Goal: Transaction & Acquisition: Purchase product/service

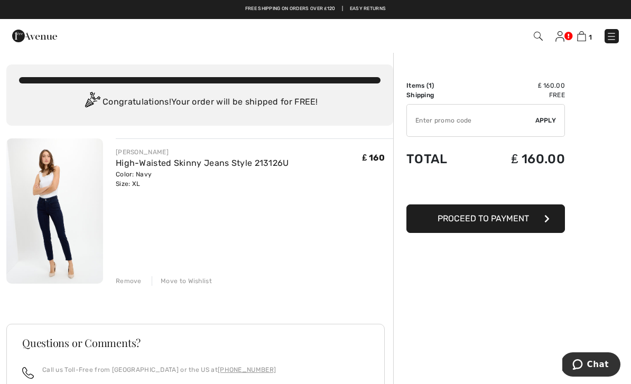
click at [521, 218] on span "Proceed to Payment" at bounding box center [483, 219] width 91 height 10
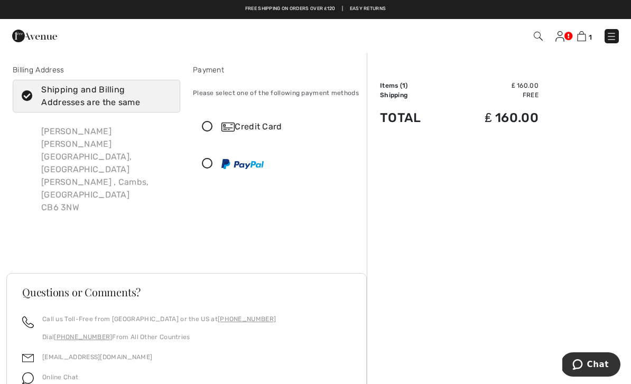
click at [30, 94] on icon at bounding box center [27, 96] width 28 height 11
click at [164, 94] on input "Shipping and Billing Addresses are the same" at bounding box center [167, 96] width 7 height 32
checkbox input "false"
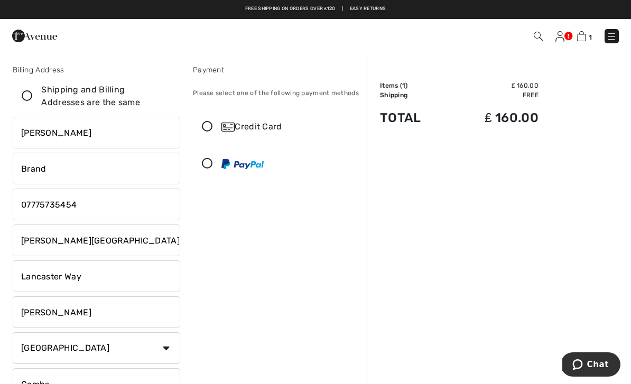
click at [205, 126] on icon at bounding box center [207, 127] width 28 height 11
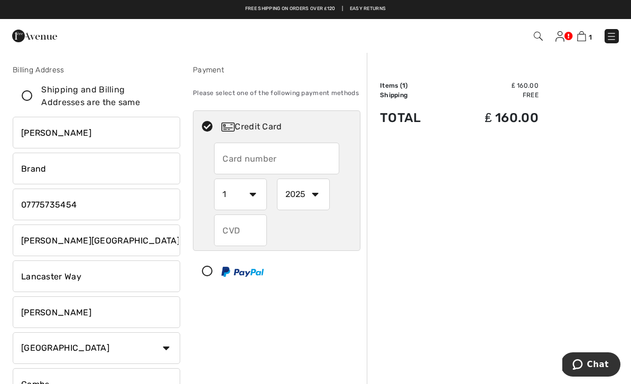
click at [279, 161] on input "text" at bounding box center [276, 159] width 125 height 32
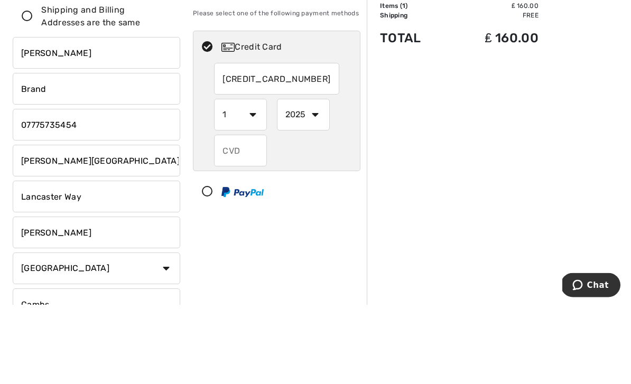
type input "[CREDIT_CARD_NUMBER]"
click at [248, 179] on select "1 2 3 4 5 6 7 8 9 10 11 12" at bounding box center [240, 195] width 53 height 32
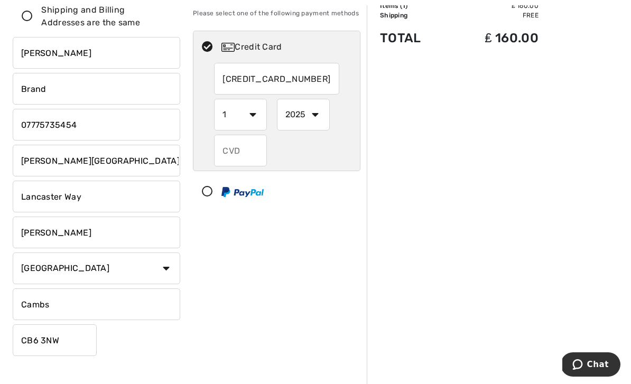
select select "11"
click at [315, 117] on select "2025 2026 2027 2028 2029 2030 2031 2032 2033 2034 2035" at bounding box center [303, 115] width 53 height 32
select select "2029"
click at [245, 151] on input "text" at bounding box center [240, 151] width 53 height 32
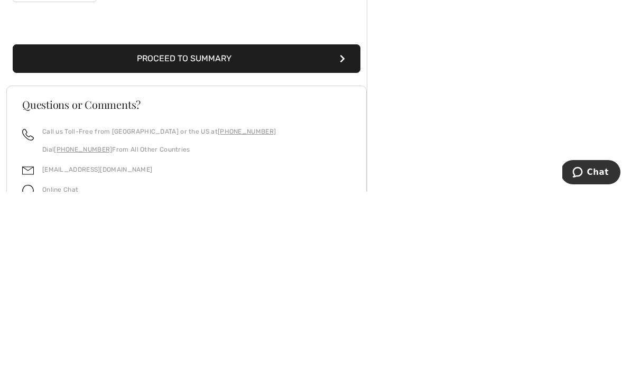
scroll to position [252, 0]
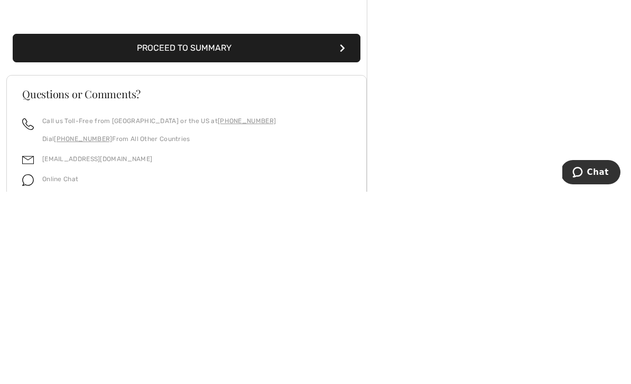
type input "964"
click at [297, 226] on button "Proceed to Summary" at bounding box center [187, 240] width 348 height 29
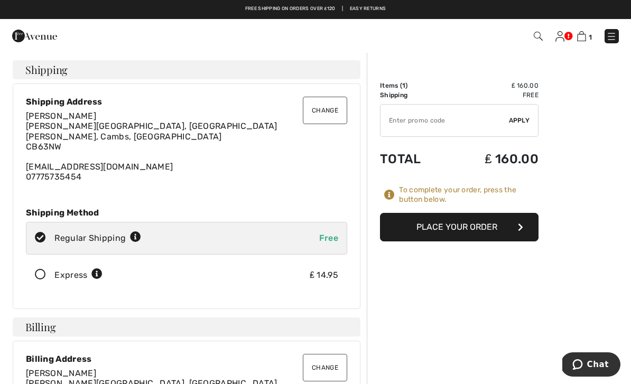
click at [328, 107] on button "Change" at bounding box center [325, 110] width 44 height 27
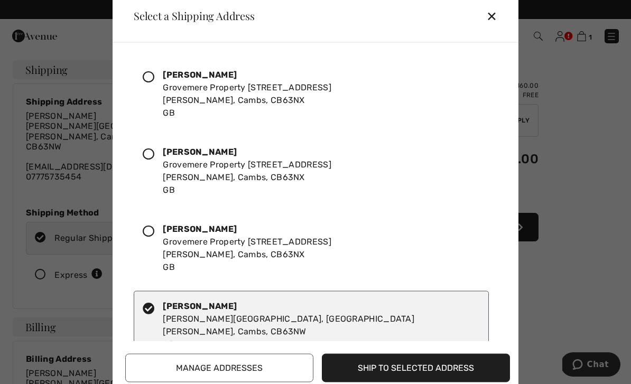
click at [153, 71] on icon at bounding box center [149, 77] width 12 height 12
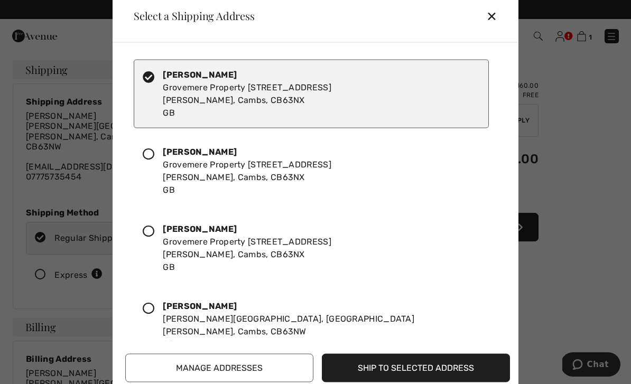
click at [438, 368] on button "Ship to Selected Address" at bounding box center [416, 368] width 188 height 29
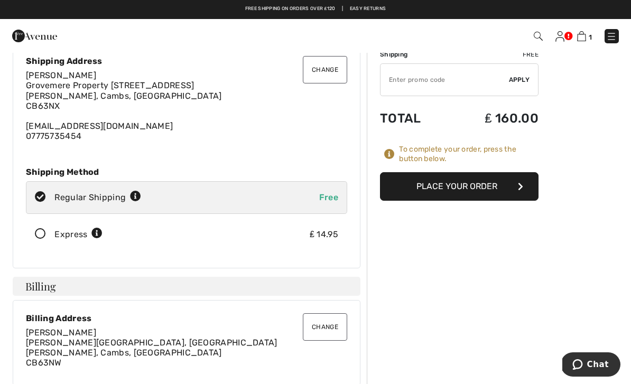
scroll to position [40, 0]
click at [494, 186] on button "Place Your Order" at bounding box center [459, 187] width 159 height 29
